Goal: Find specific page/section: Find specific page/section

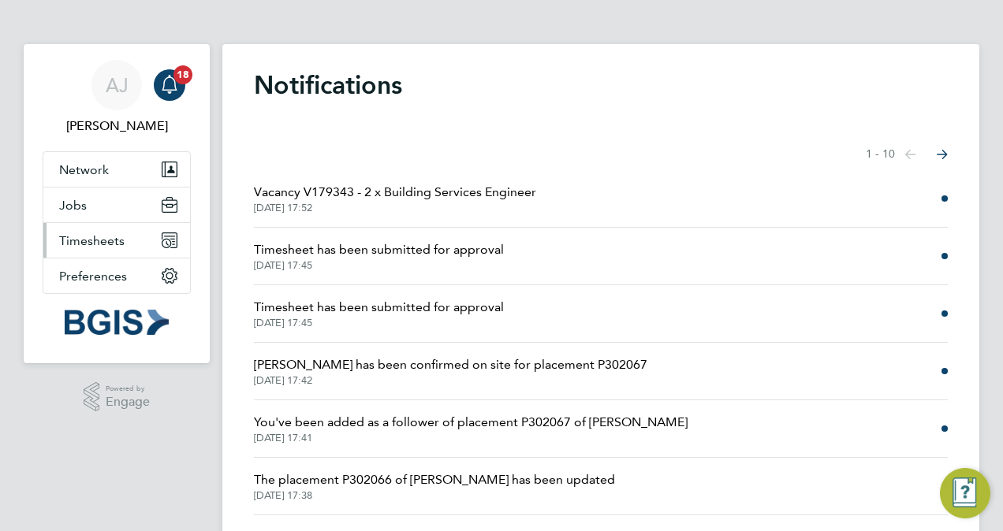
click at [133, 251] on button "Timesheets" at bounding box center [116, 240] width 147 height 35
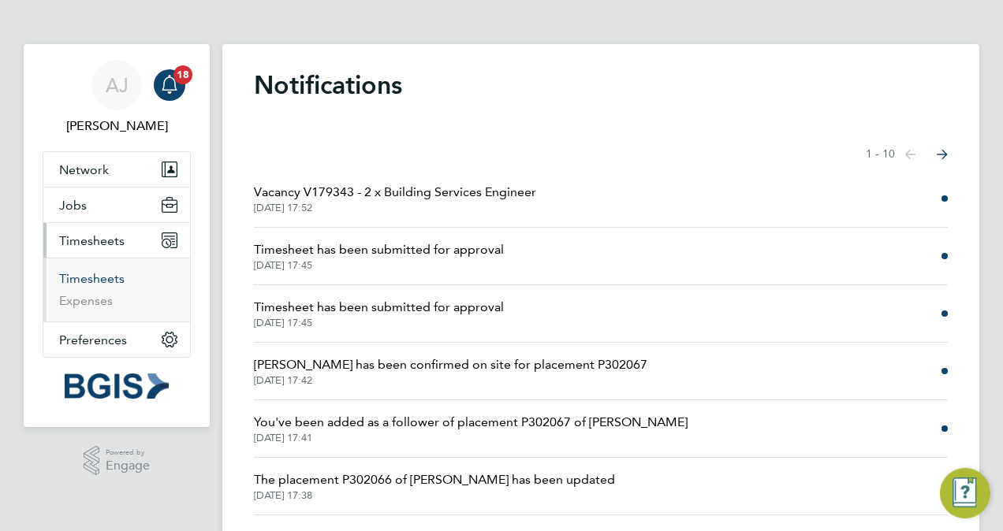
click at [103, 284] on link "Timesheets" at bounding box center [91, 278] width 65 height 15
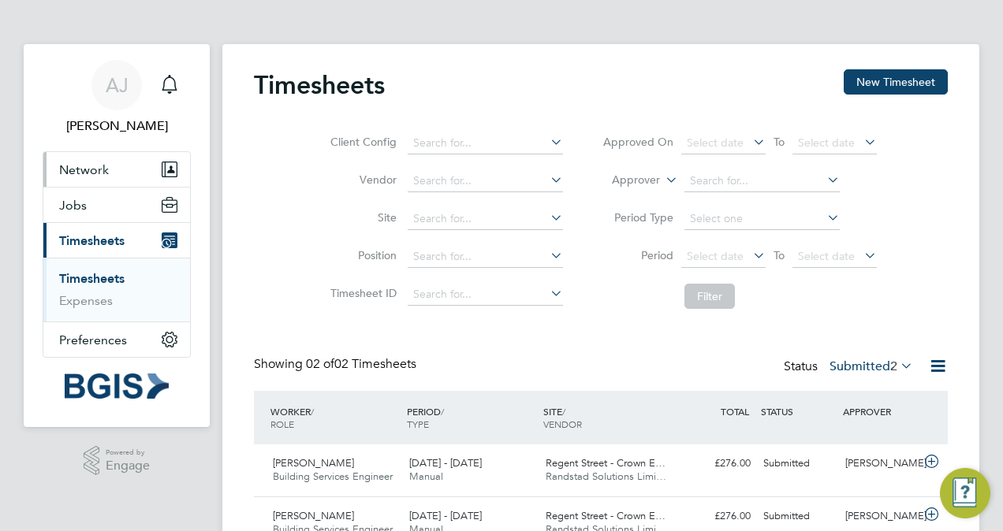
click at [90, 170] on span "Network" at bounding box center [84, 169] width 50 height 15
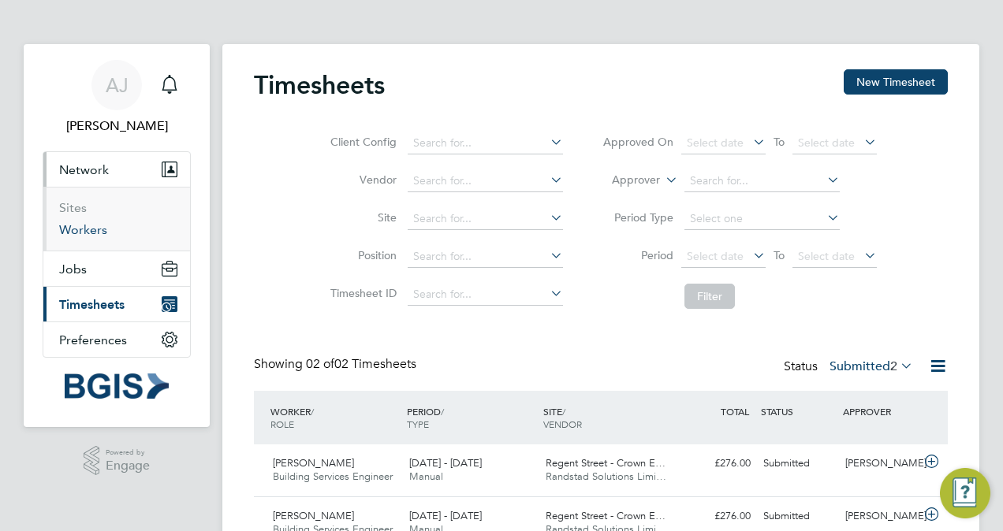
click at [83, 229] on link "Workers" at bounding box center [83, 229] width 48 height 15
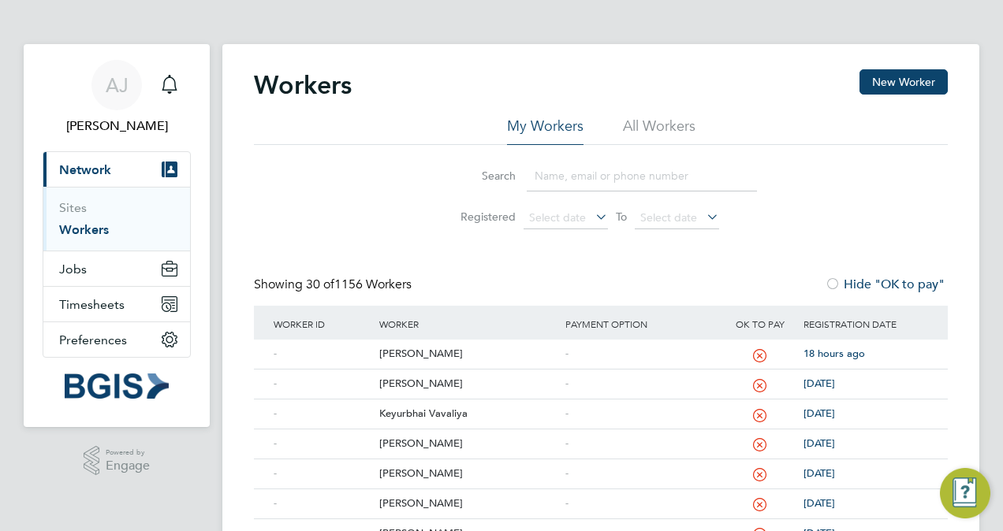
click at [581, 170] on input at bounding box center [641, 176] width 230 height 31
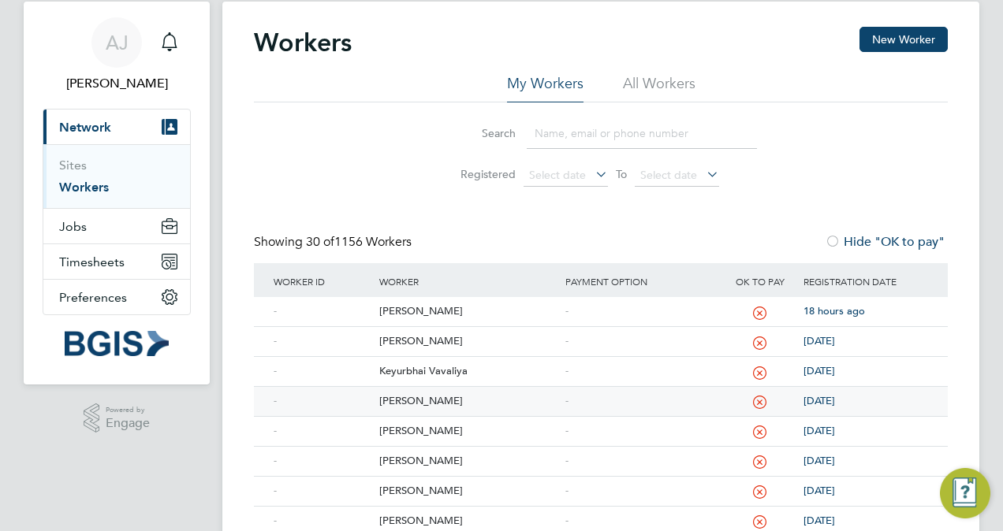
scroll to position [79, 0]
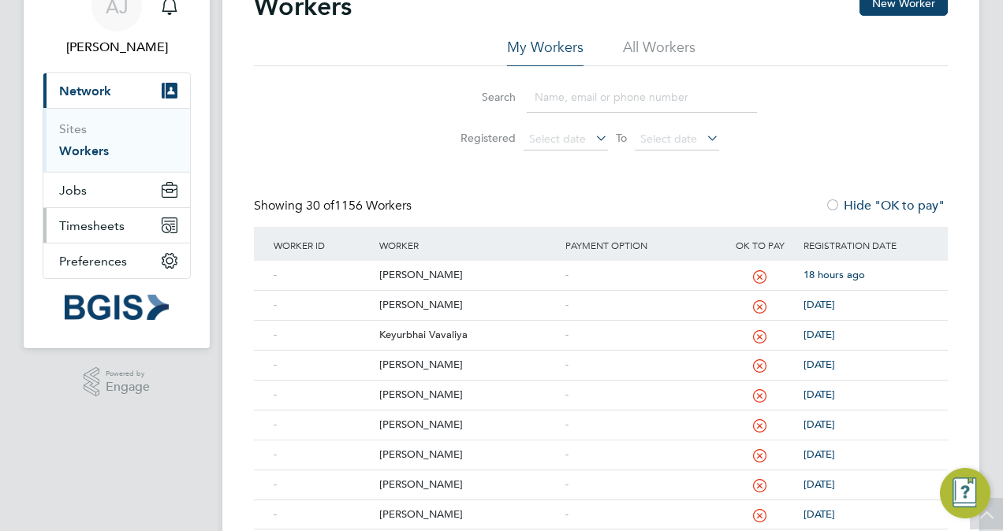
click at [95, 221] on span "Timesheets" at bounding box center [91, 225] width 65 height 15
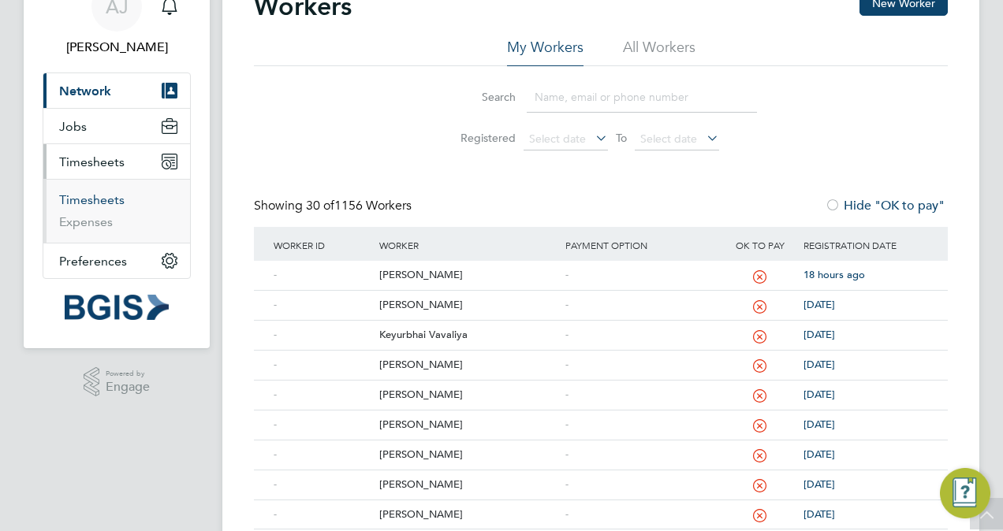
click at [91, 197] on link "Timesheets" at bounding box center [91, 199] width 65 height 15
